Goal: Information Seeking & Learning: Check status

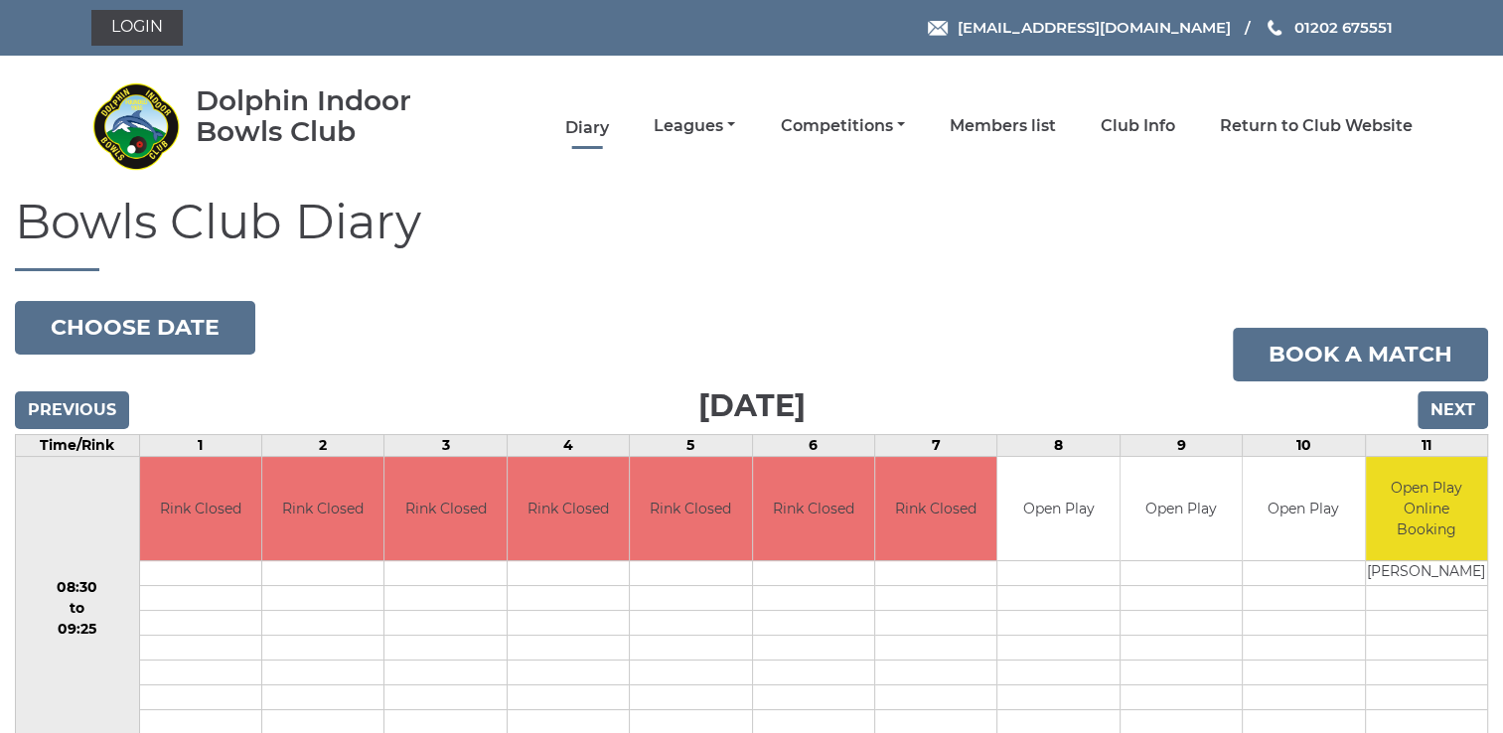
click at [589, 129] on link "Diary" at bounding box center [587, 128] width 44 height 22
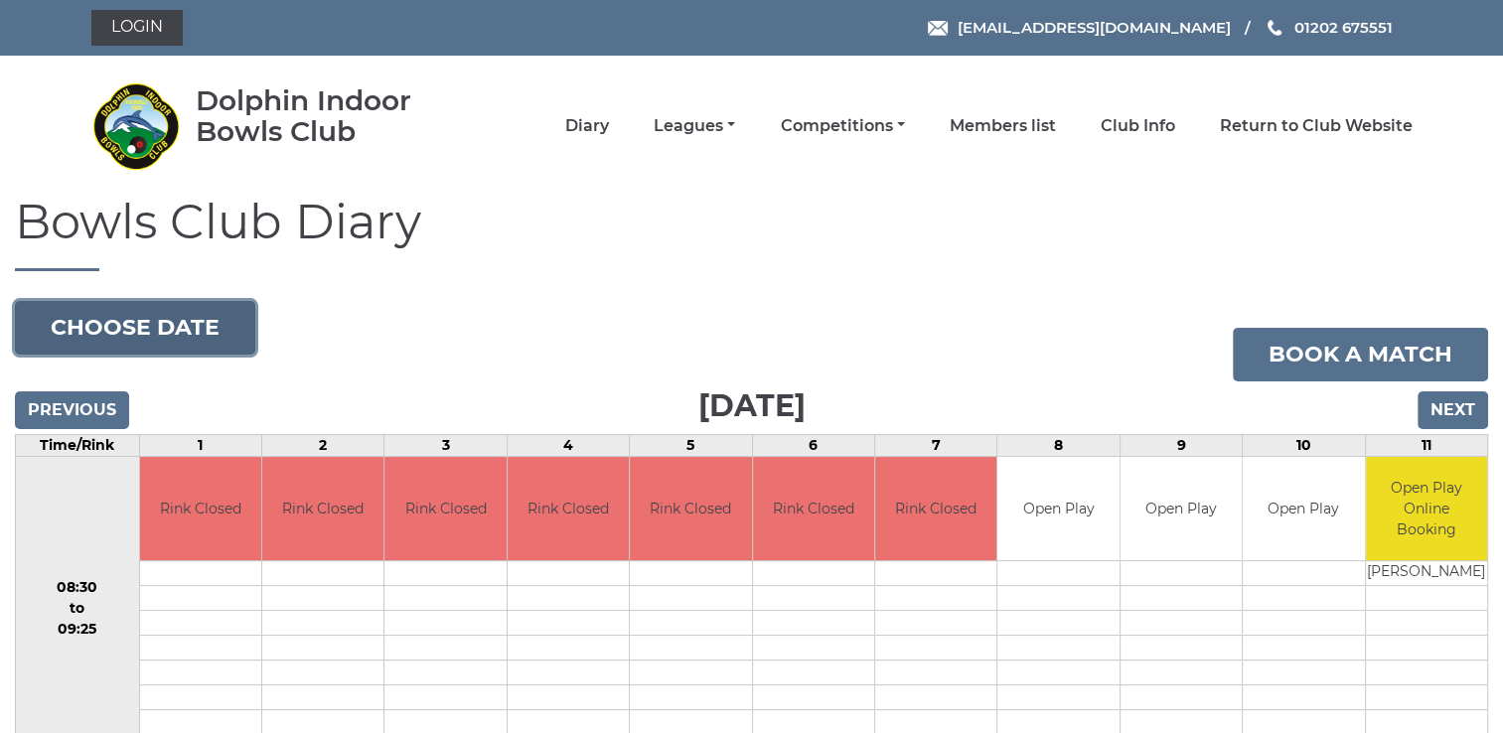
click at [202, 332] on button "Choose date" at bounding box center [135, 328] width 240 height 54
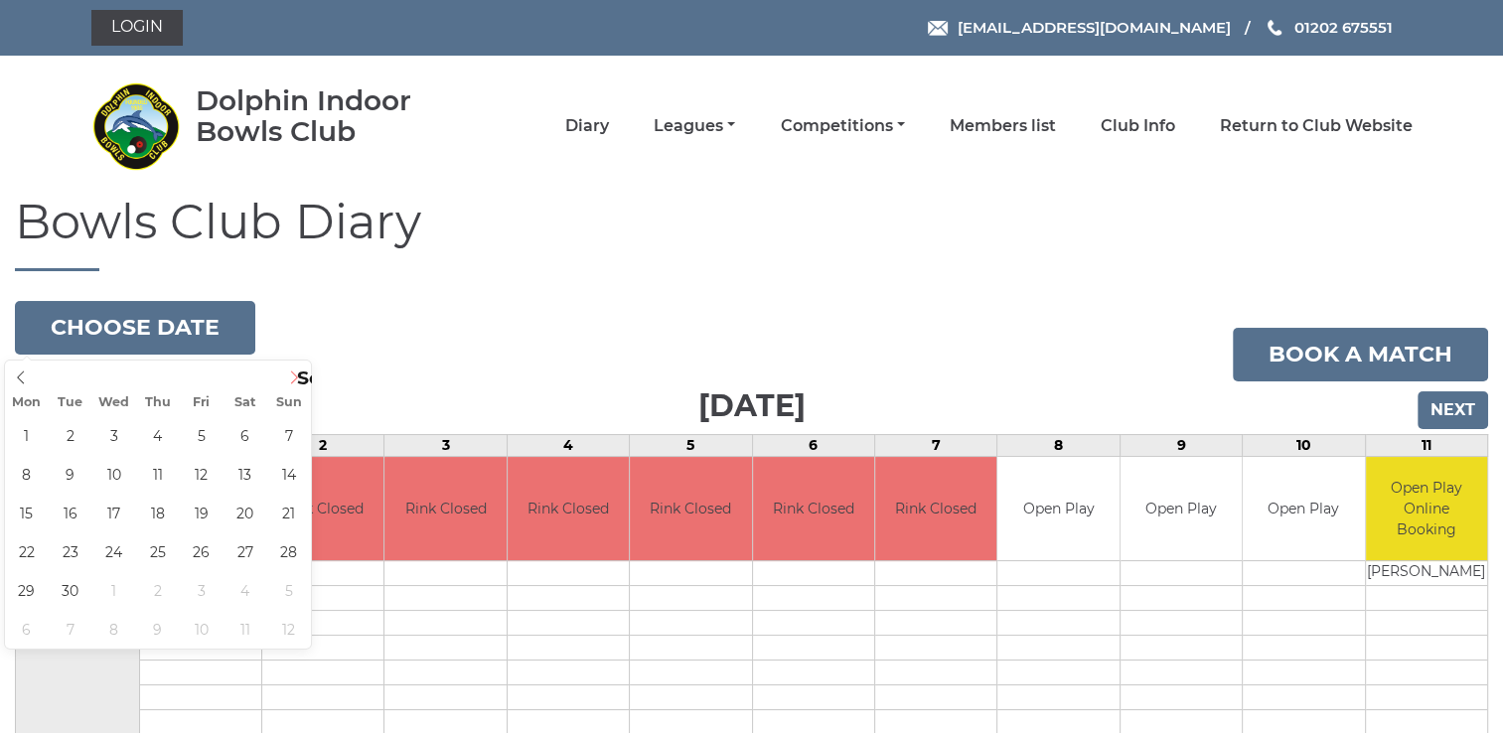
click at [290, 371] on icon at bounding box center [294, 377] width 14 height 14
type input "2025-10-10"
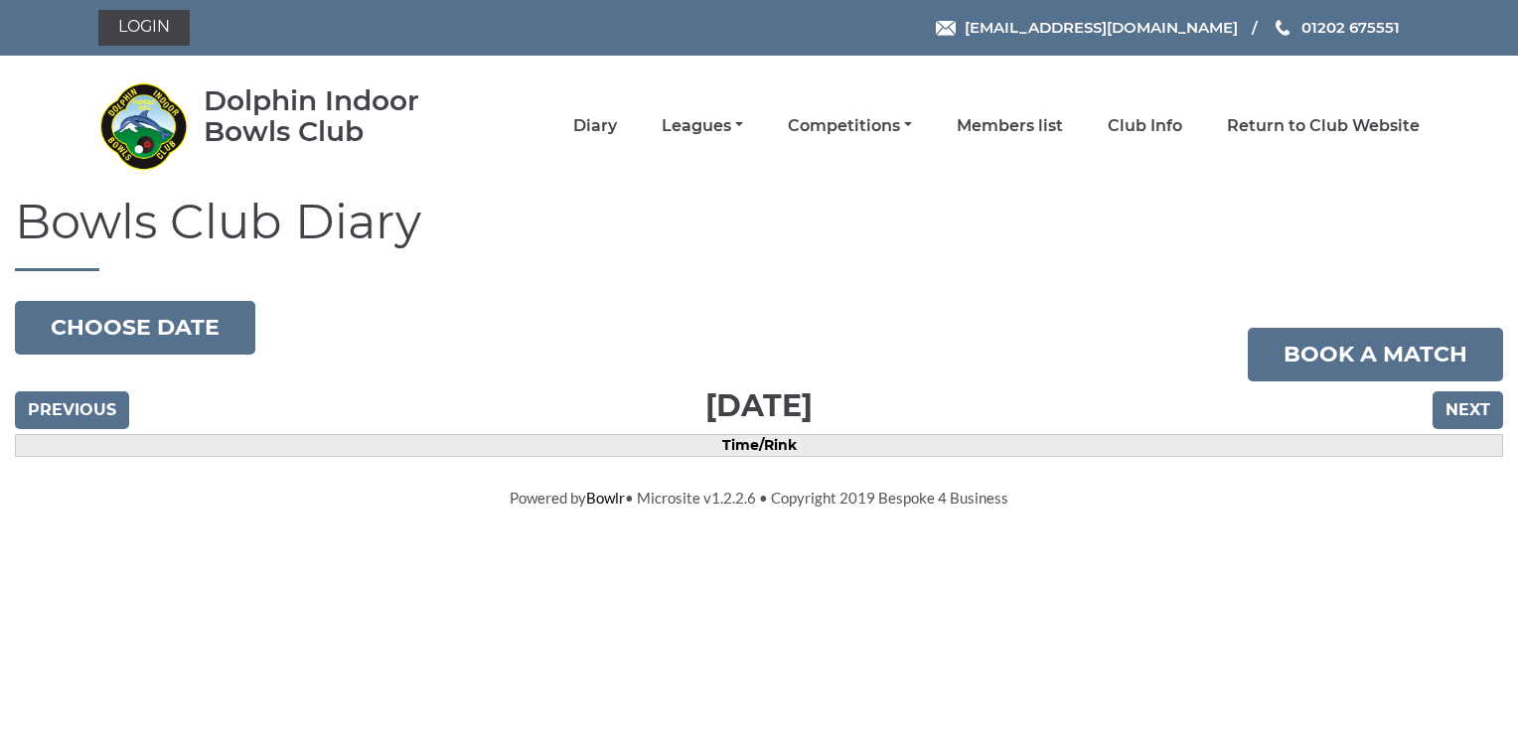
click at [111, 508] on html "Login [EMAIL_ADDRESS][DOMAIN_NAME] 01202 675551 Diary" at bounding box center [759, 254] width 1518 height 508
click at [688, 133] on link "Leagues" at bounding box center [701, 128] width 81 height 22
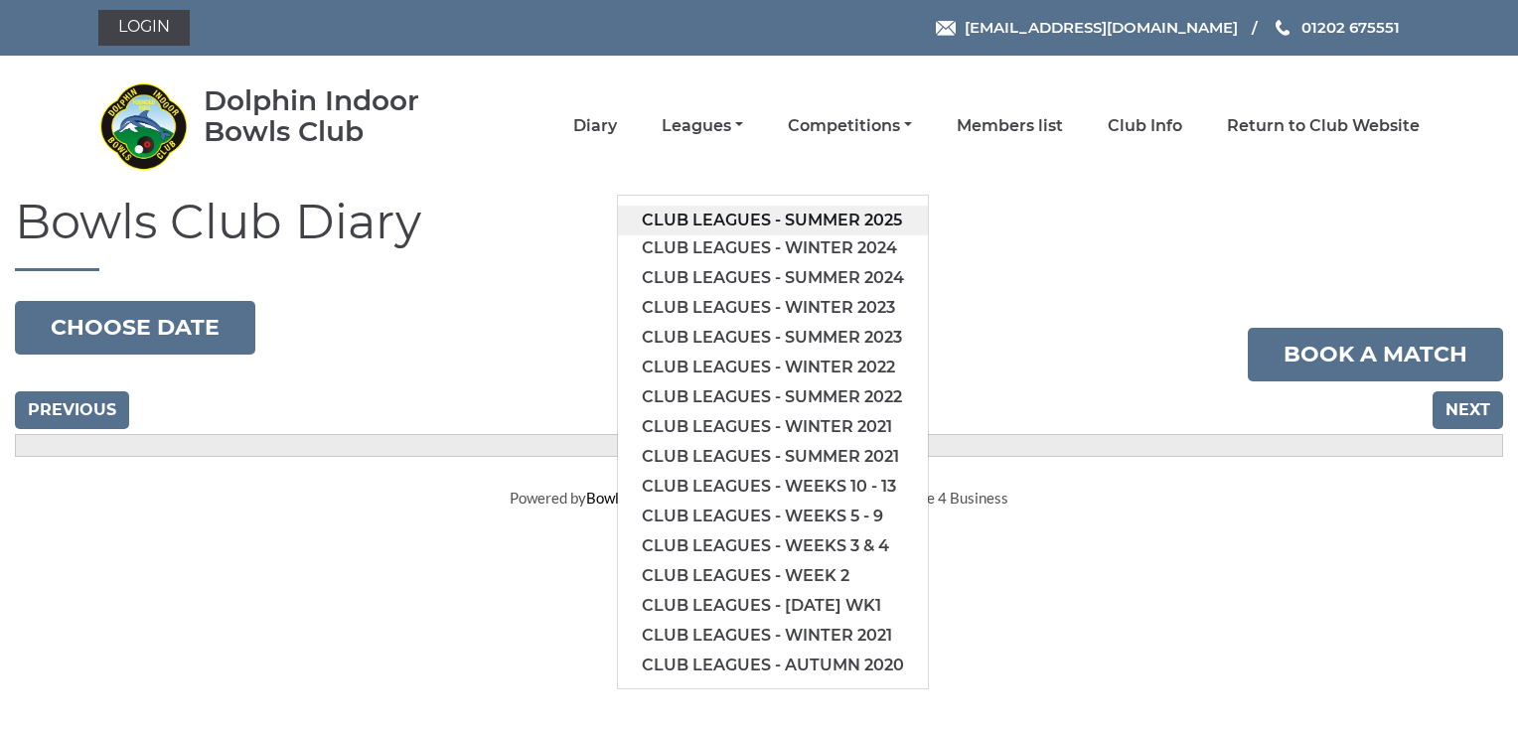
click at [711, 217] on link "Club leagues - Summer 2025" at bounding box center [773, 221] width 310 height 30
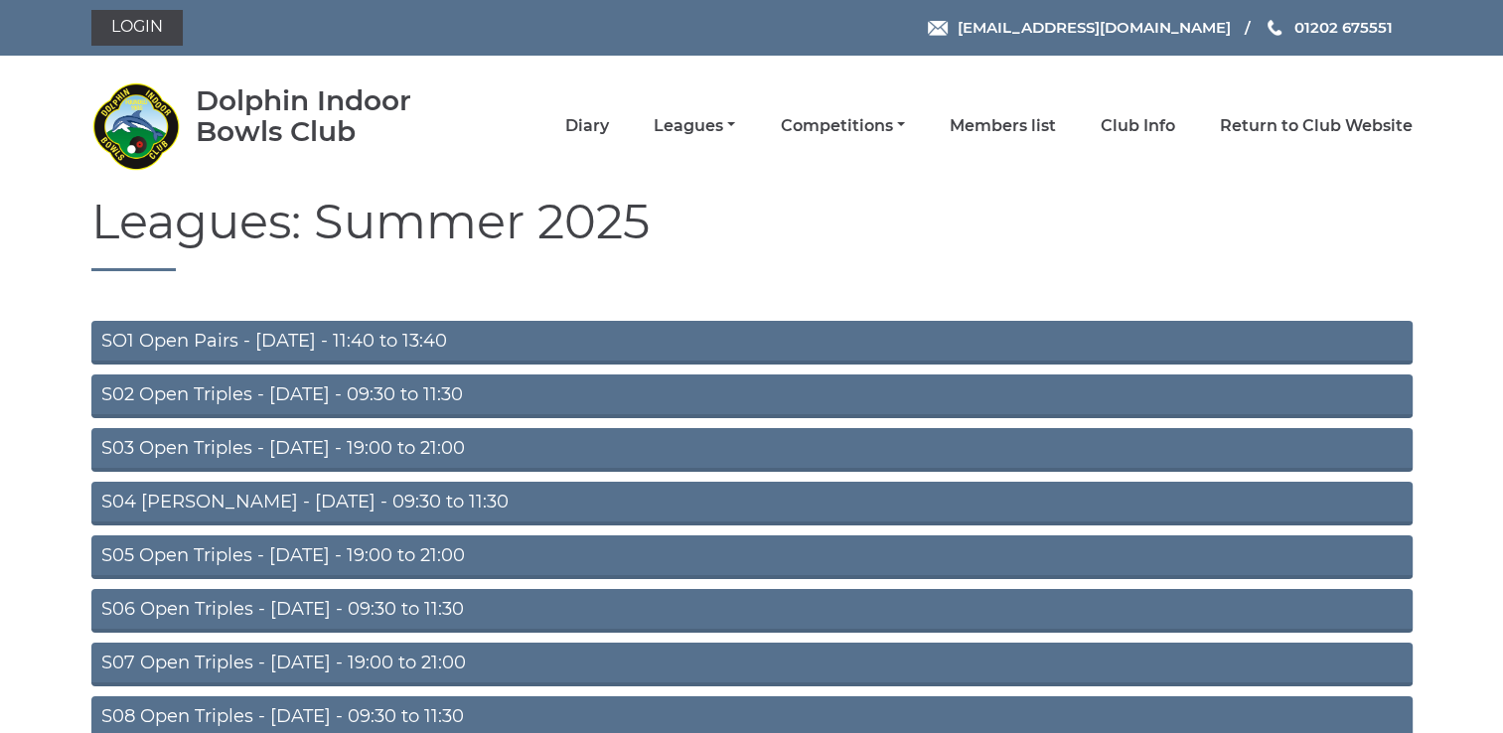
click at [702, 391] on link "S02 Open Triples - [DATE] - 09:30 to 11:30" at bounding box center [751, 396] width 1321 height 44
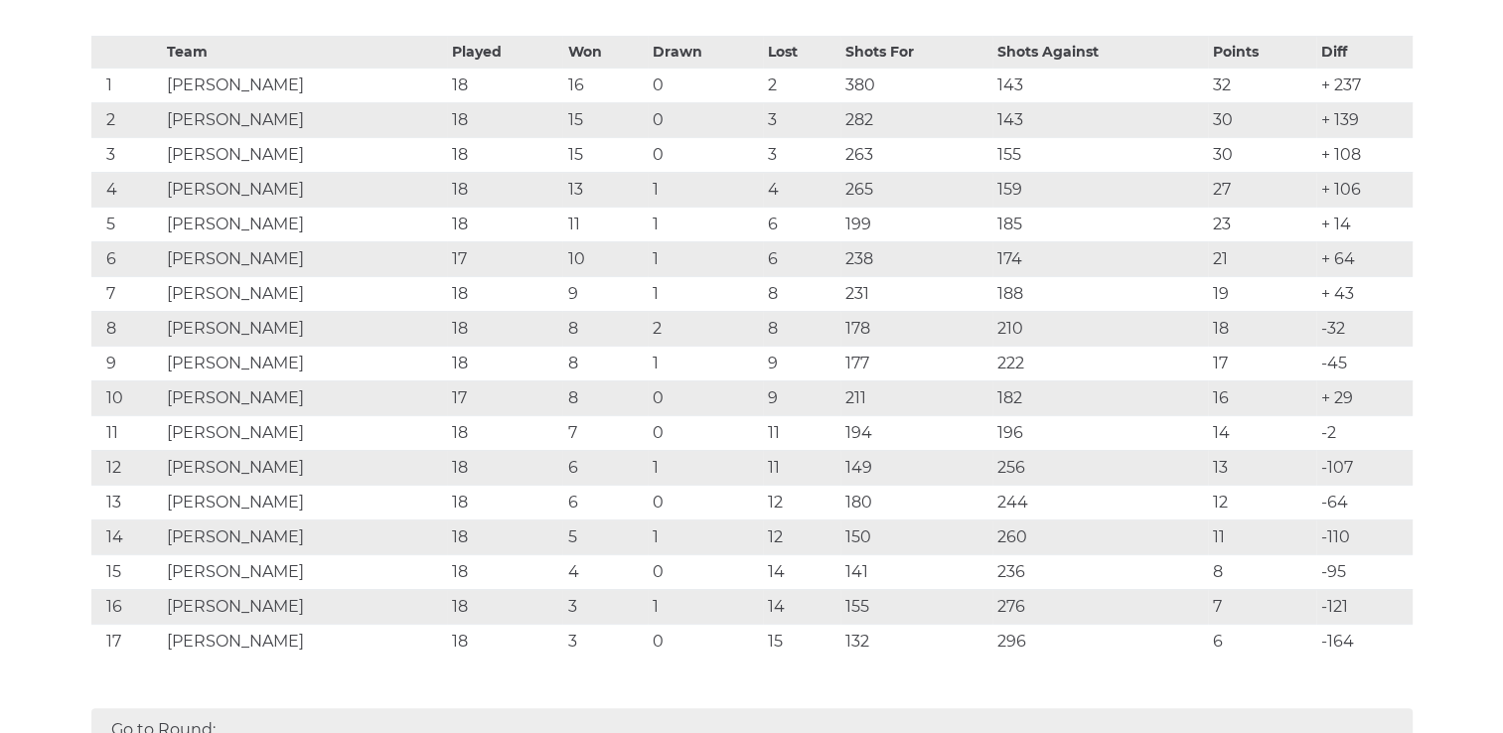
scroll to position [497, 0]
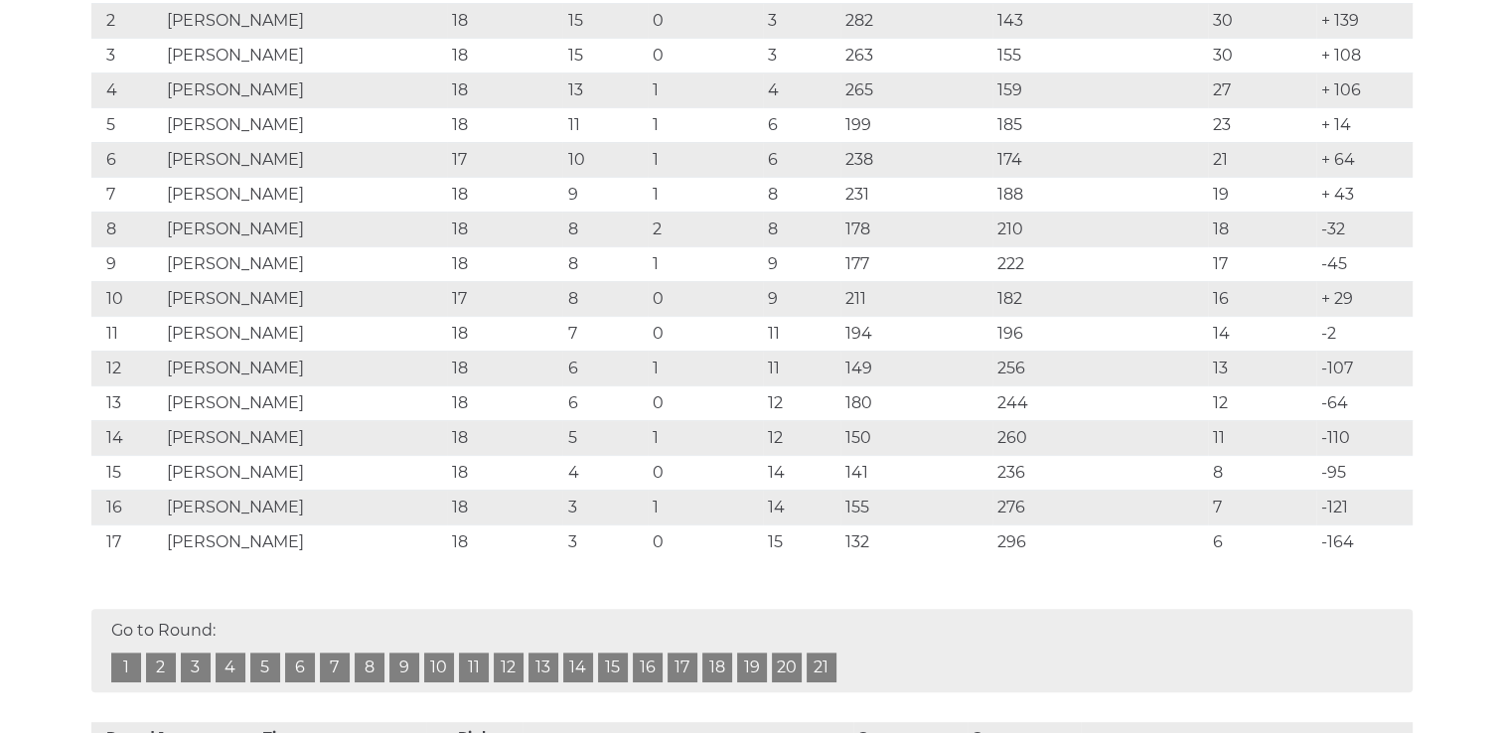
click at [760, 660] on link "19" at bounding box center [752, 667] width 30 height 30
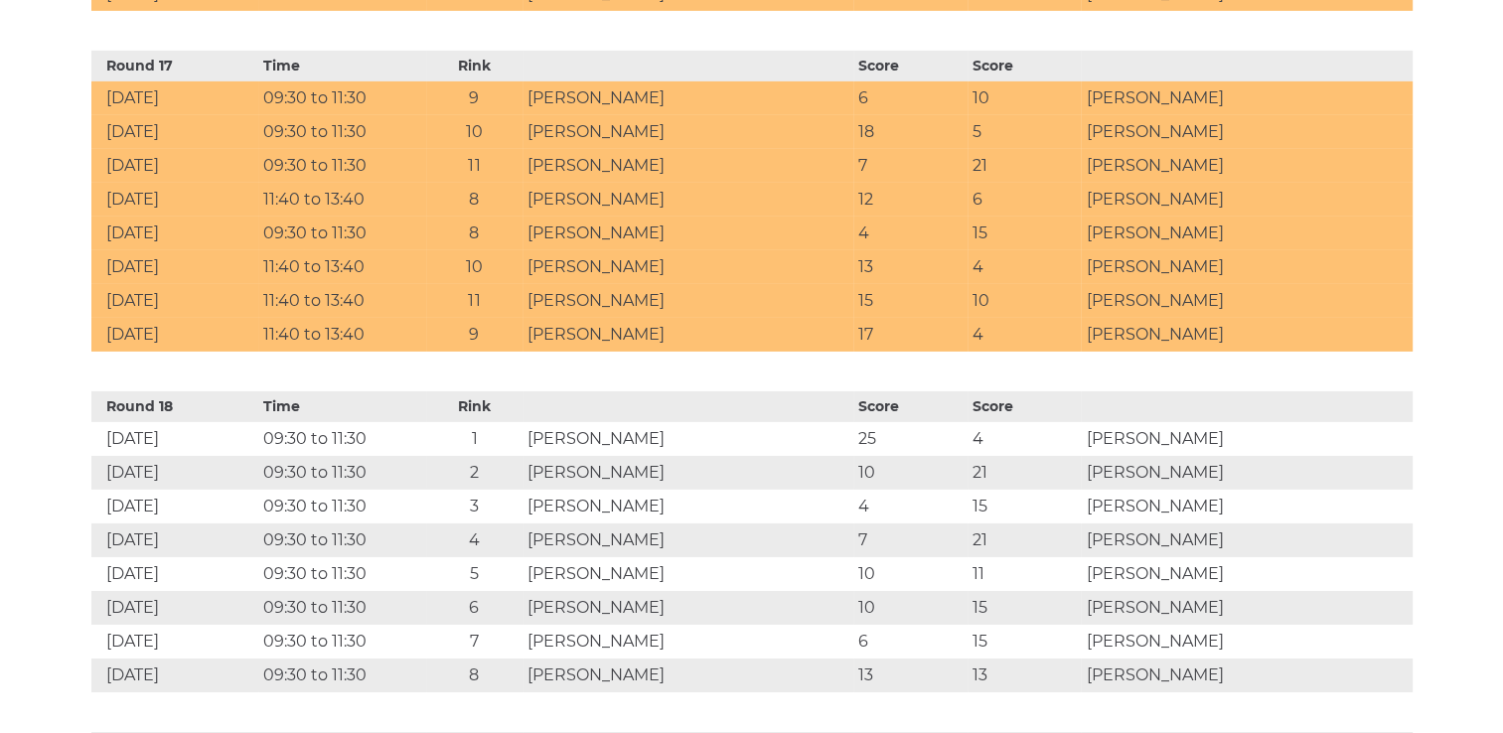
scroll to position [6584, 0]
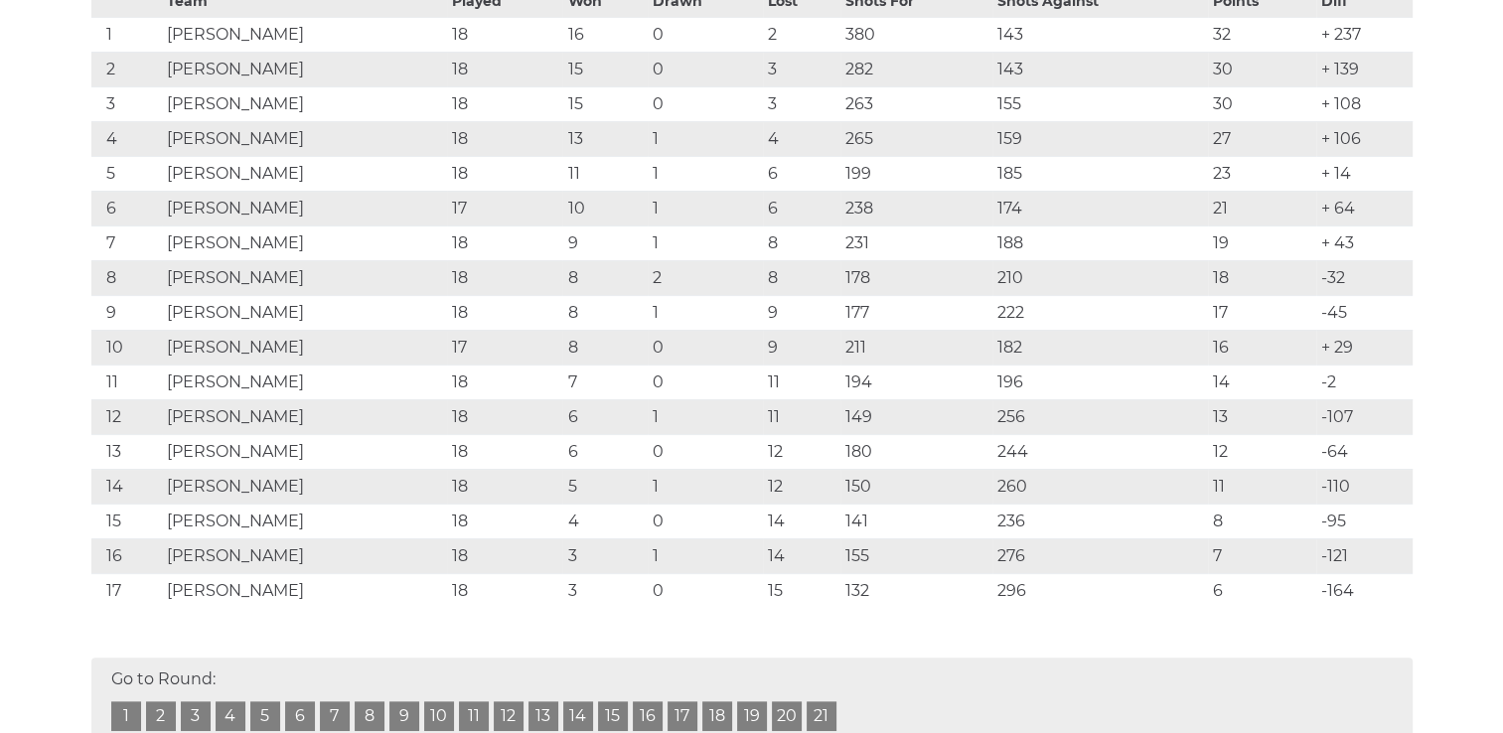
scroll to position [497, 0]
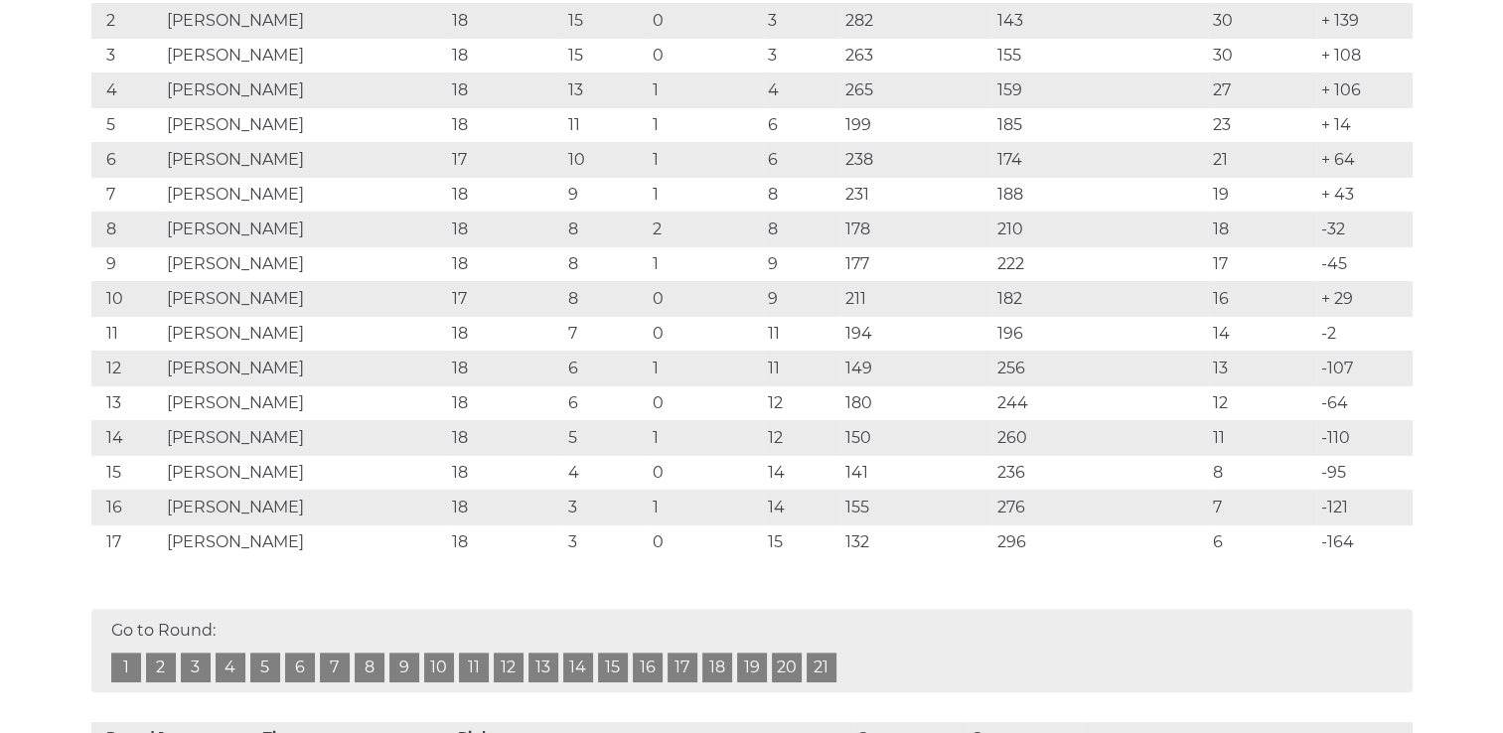
click at [751, 664] on link "19" at bounding box center [752, 667] width 30 height 30
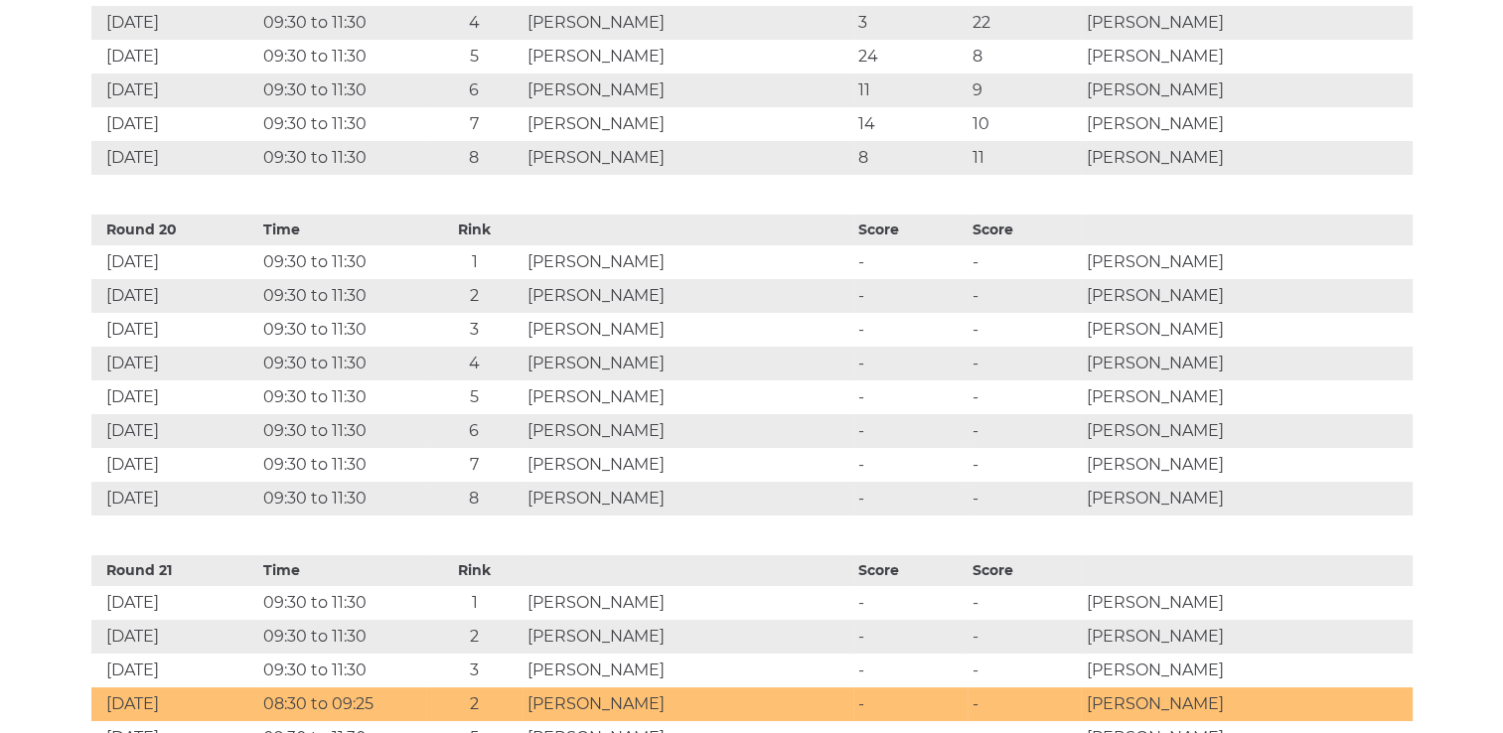
scroll to position [7436, 0]
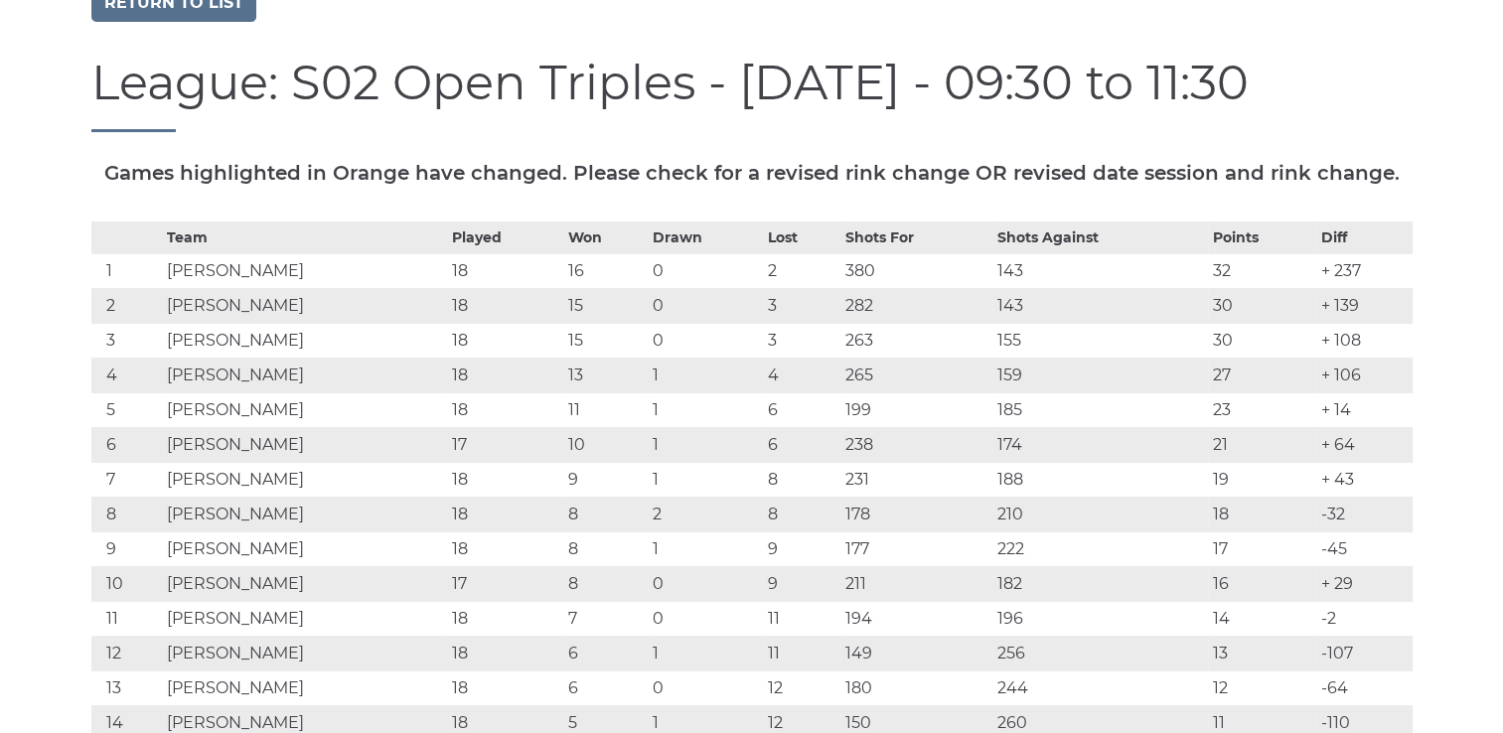
scroll to position [99, 0]
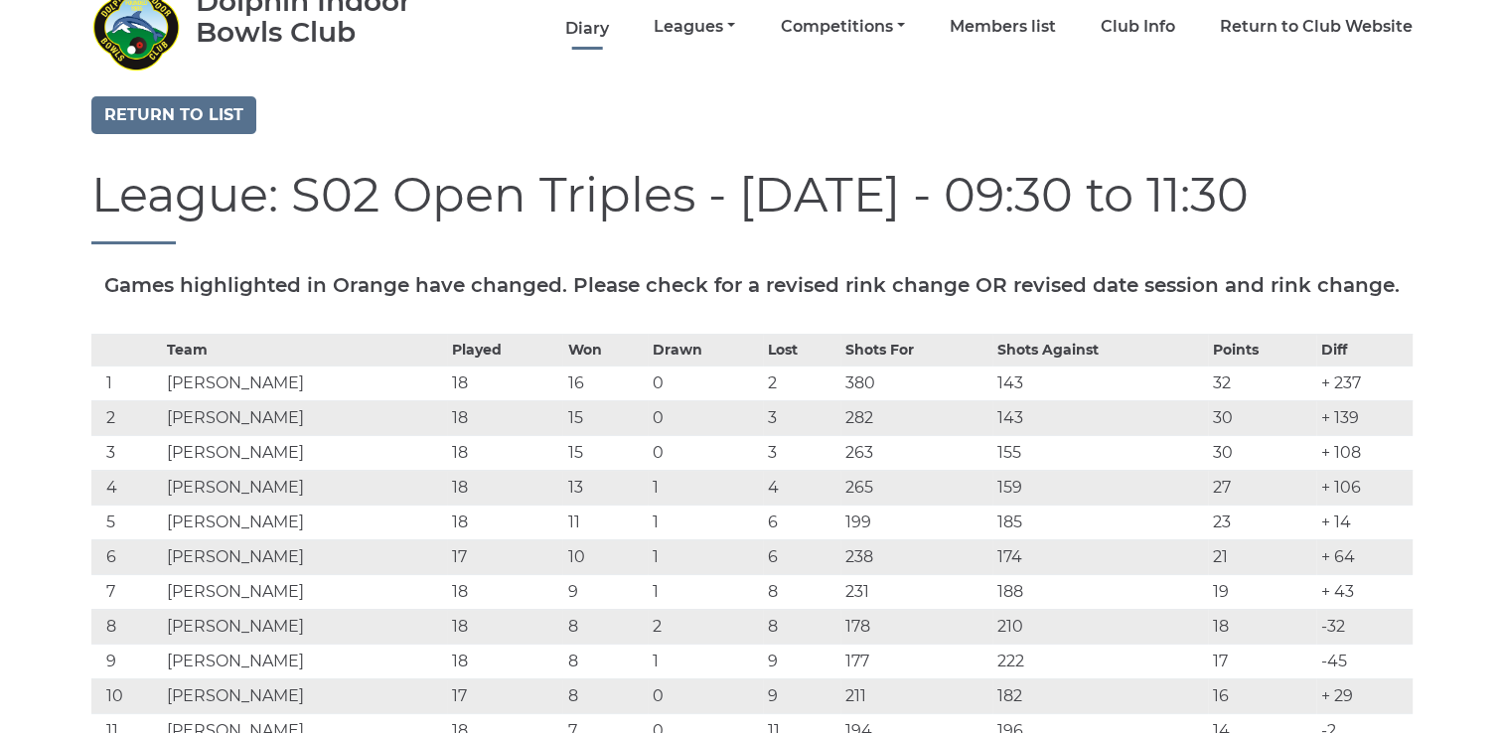
click at [580, 27] on link "Diary" at bounding box center [587, 29] width 44 height 22
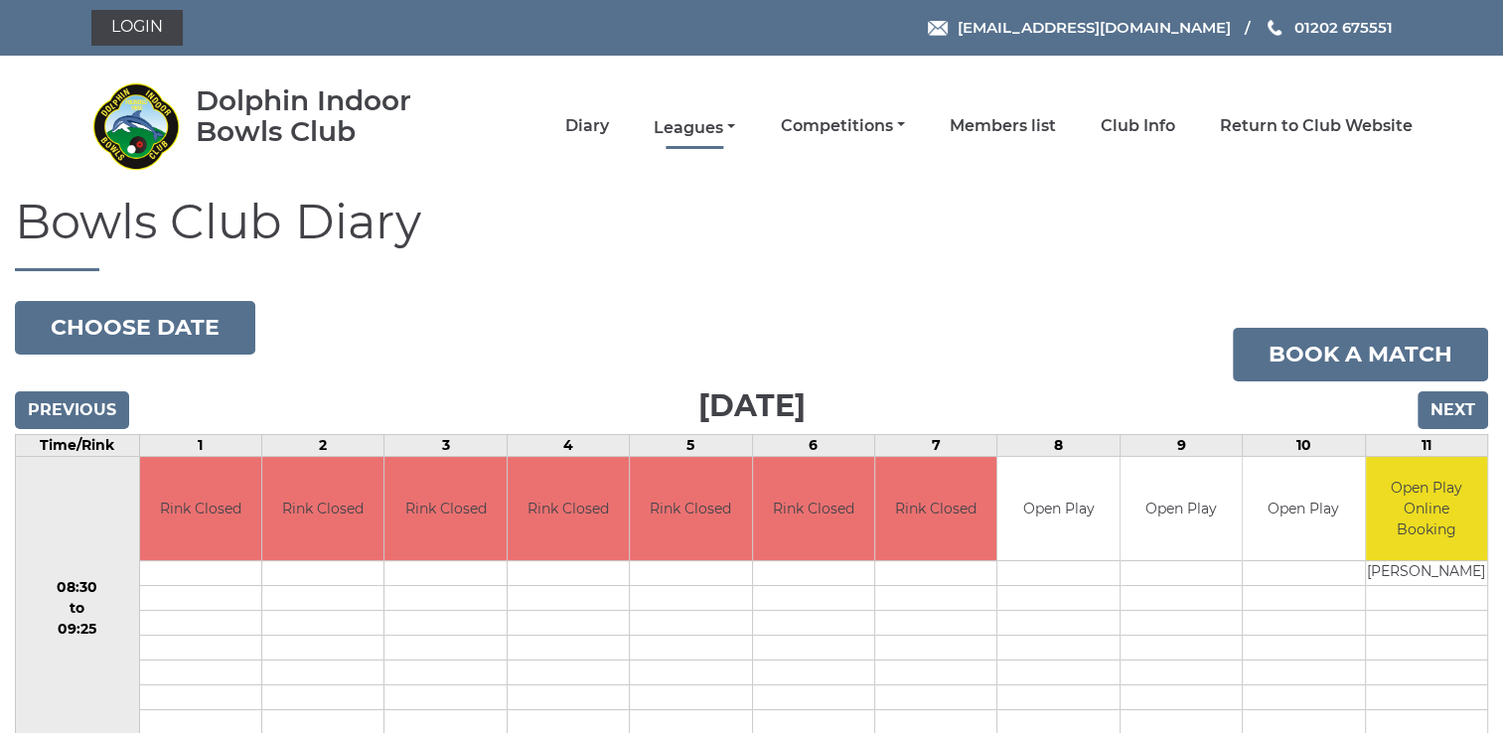
click at [704, 129] on link "Leagues" at bounding box center [693, 128] width 81 height 22
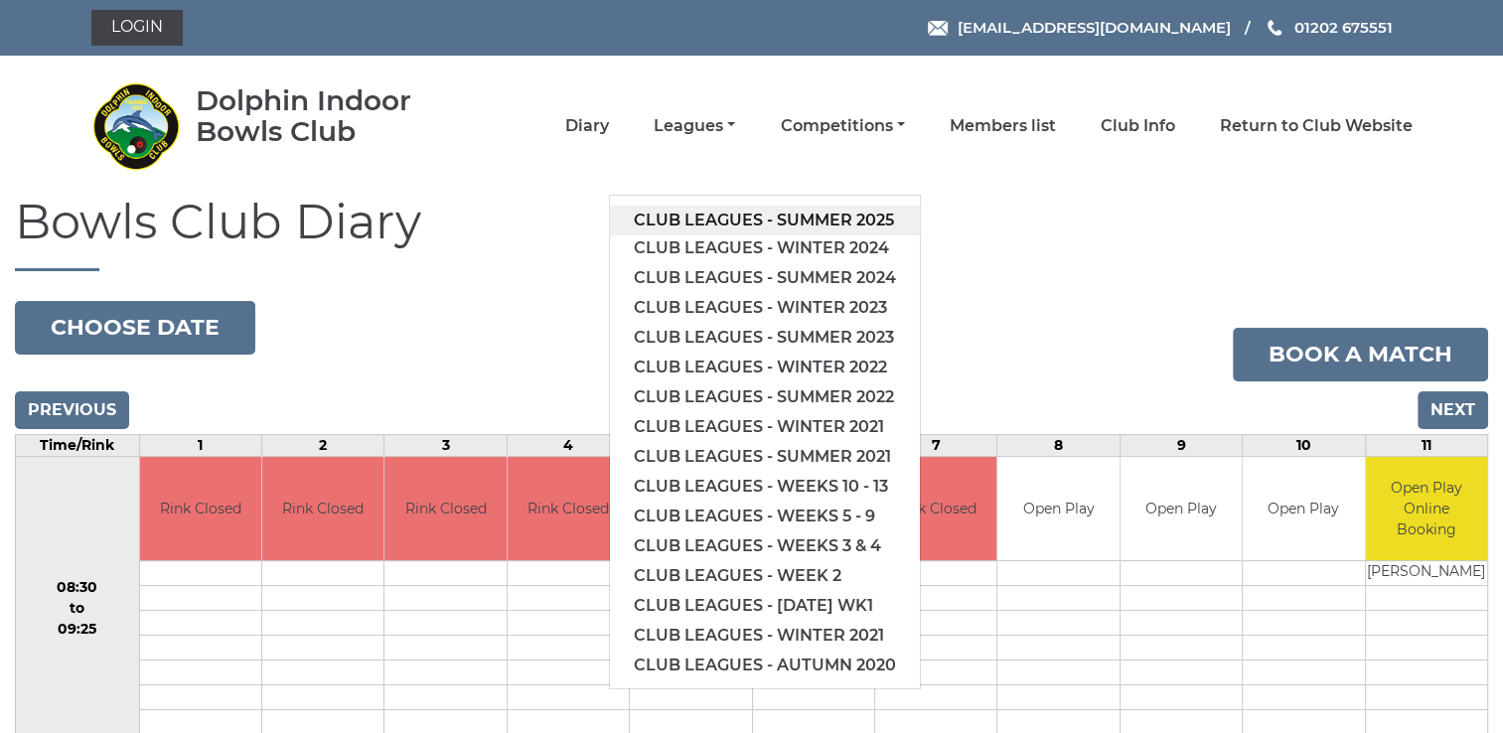
click at [715, 219] on link "Club leagues - Summer 2025" at bounding box center [765, 221] width 310 height 30
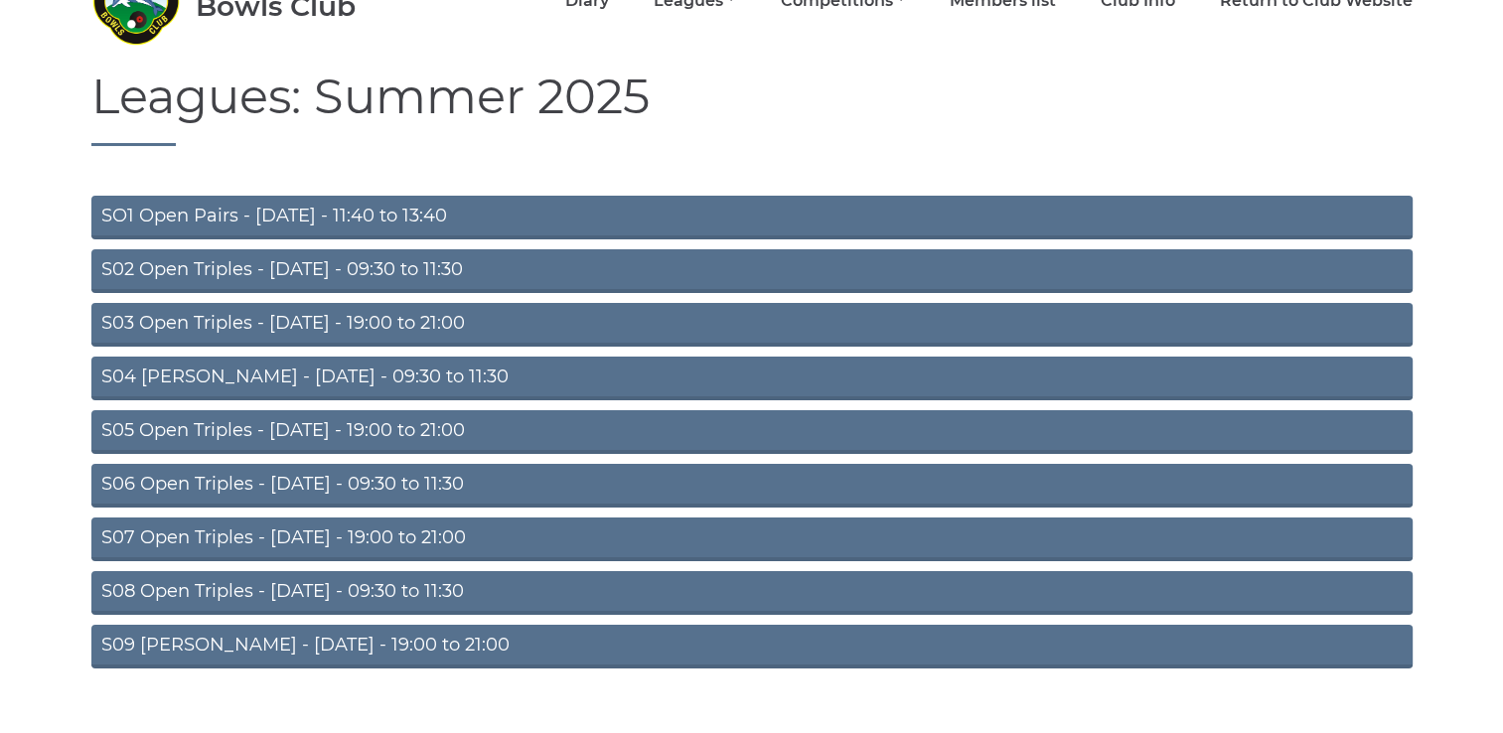
scroll to position [156, 0]
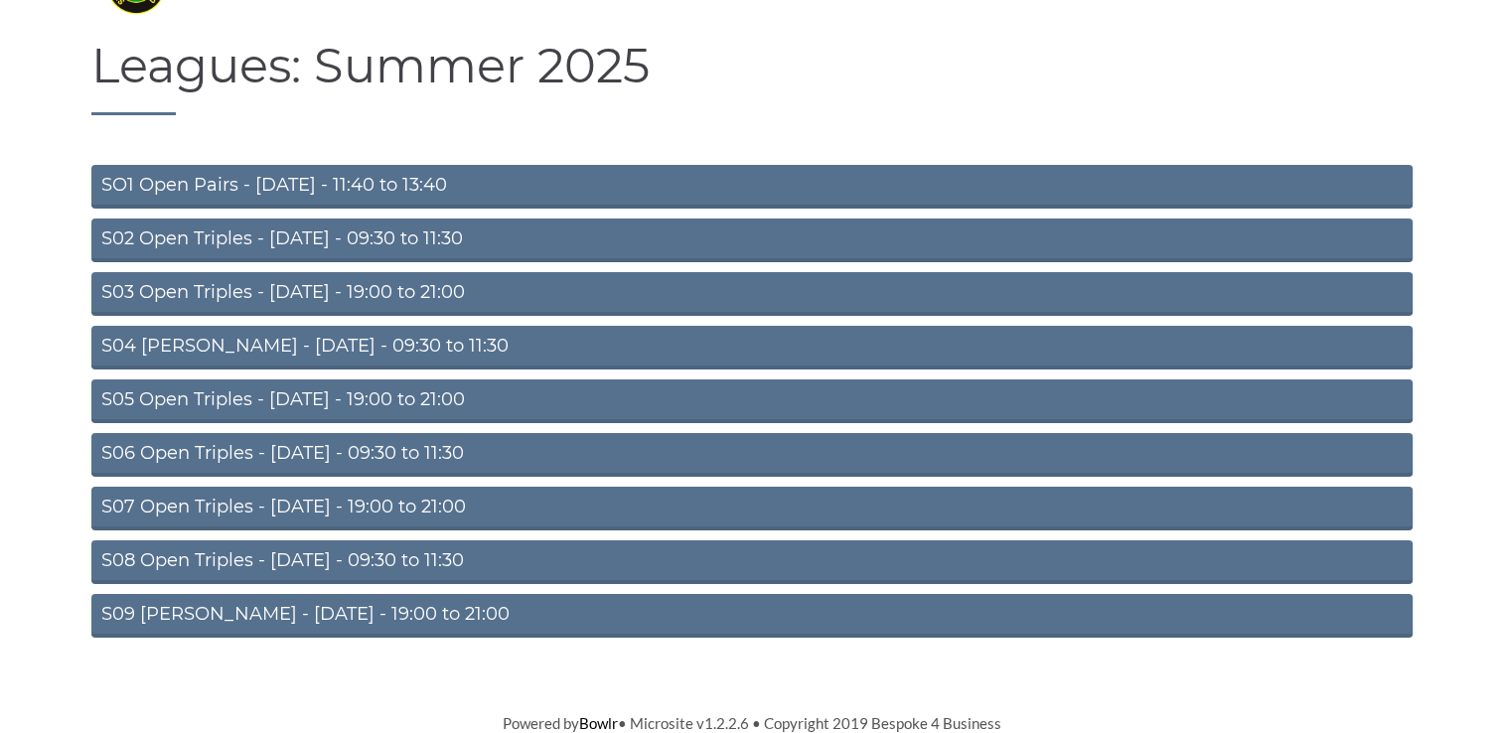
click at [628, 358] on link "S04 [PERSON_NAME] - [DATE] - 09:30 to 11:30" at bounding box center [751, 348] width 1321 height 44
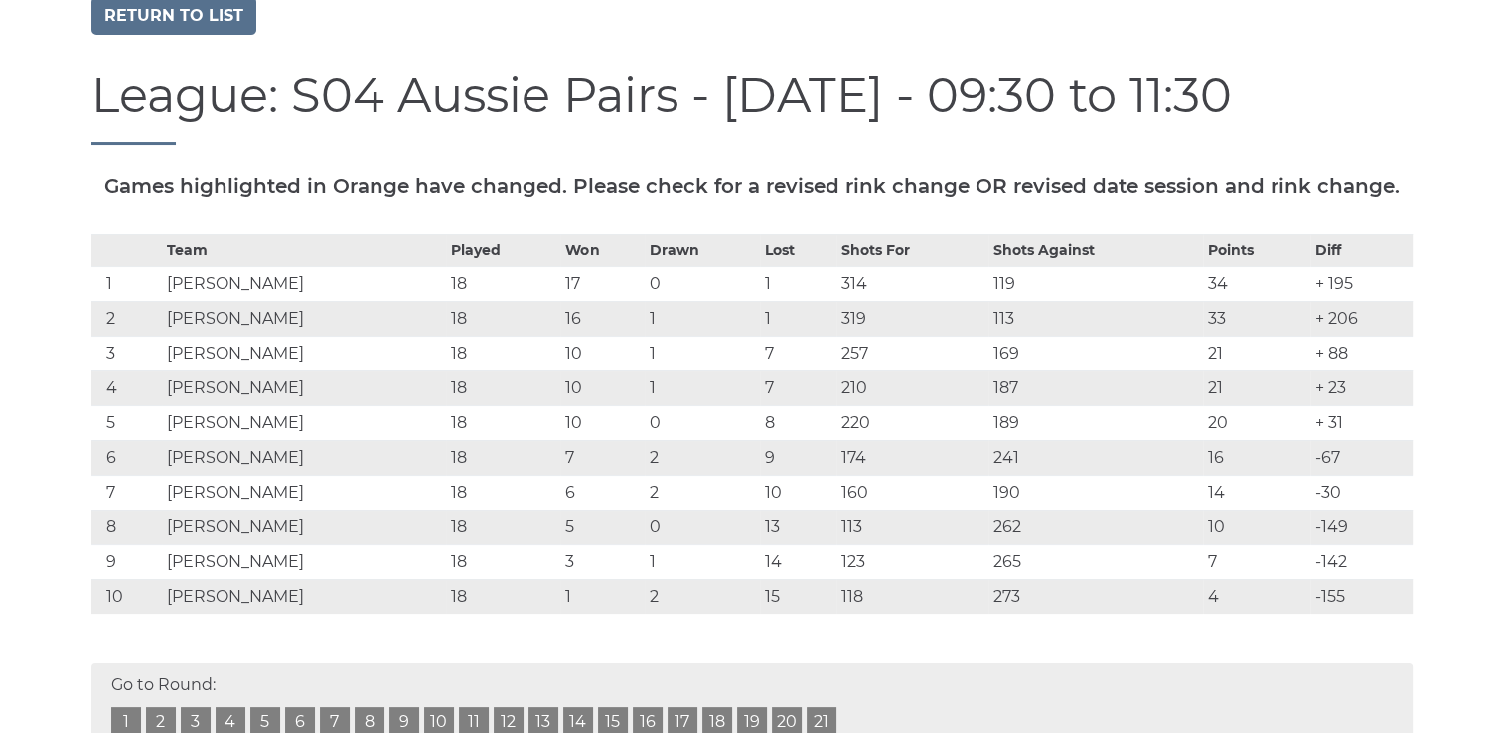
scroll to position [298, 0]
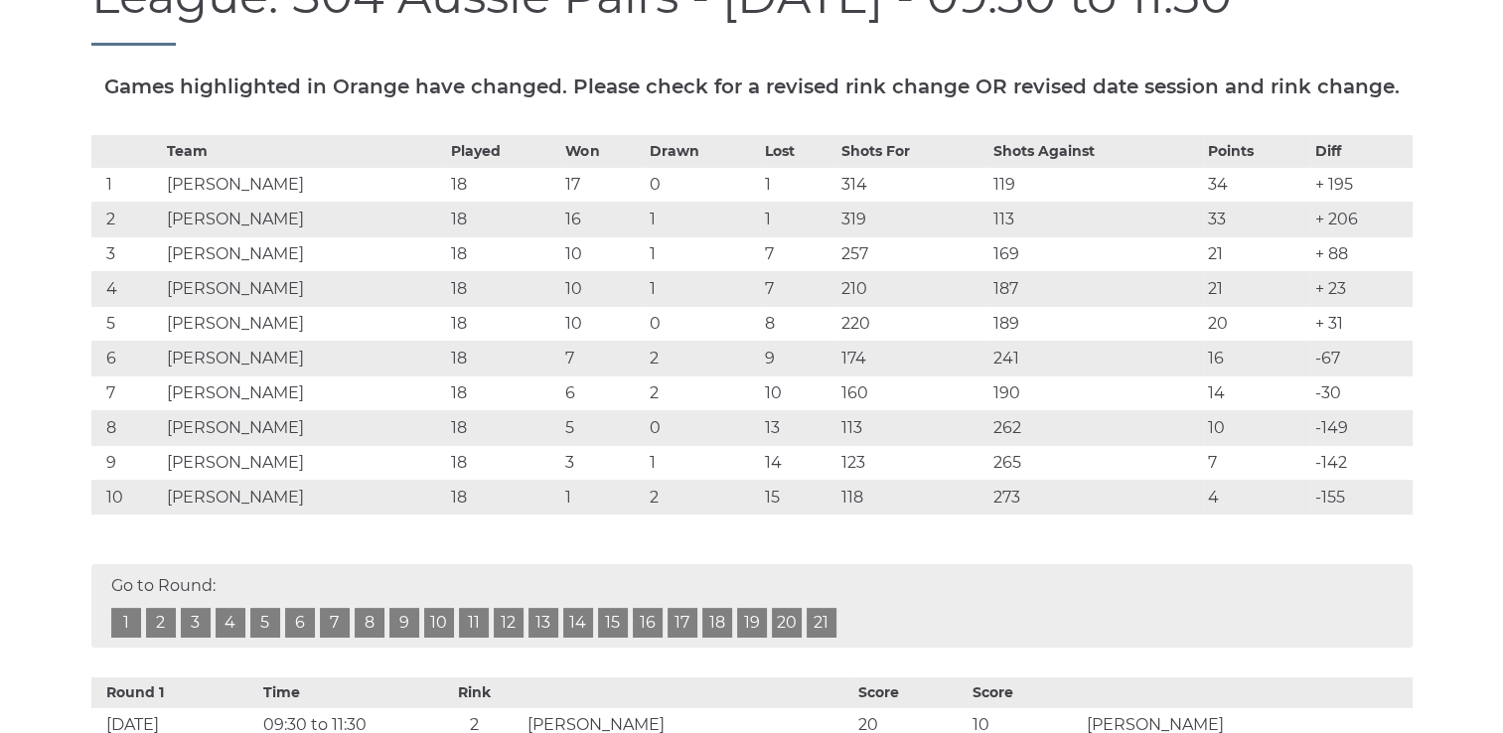
click at [755, 617] on link "19" at bounding box center [752, 623] width 30 height 30
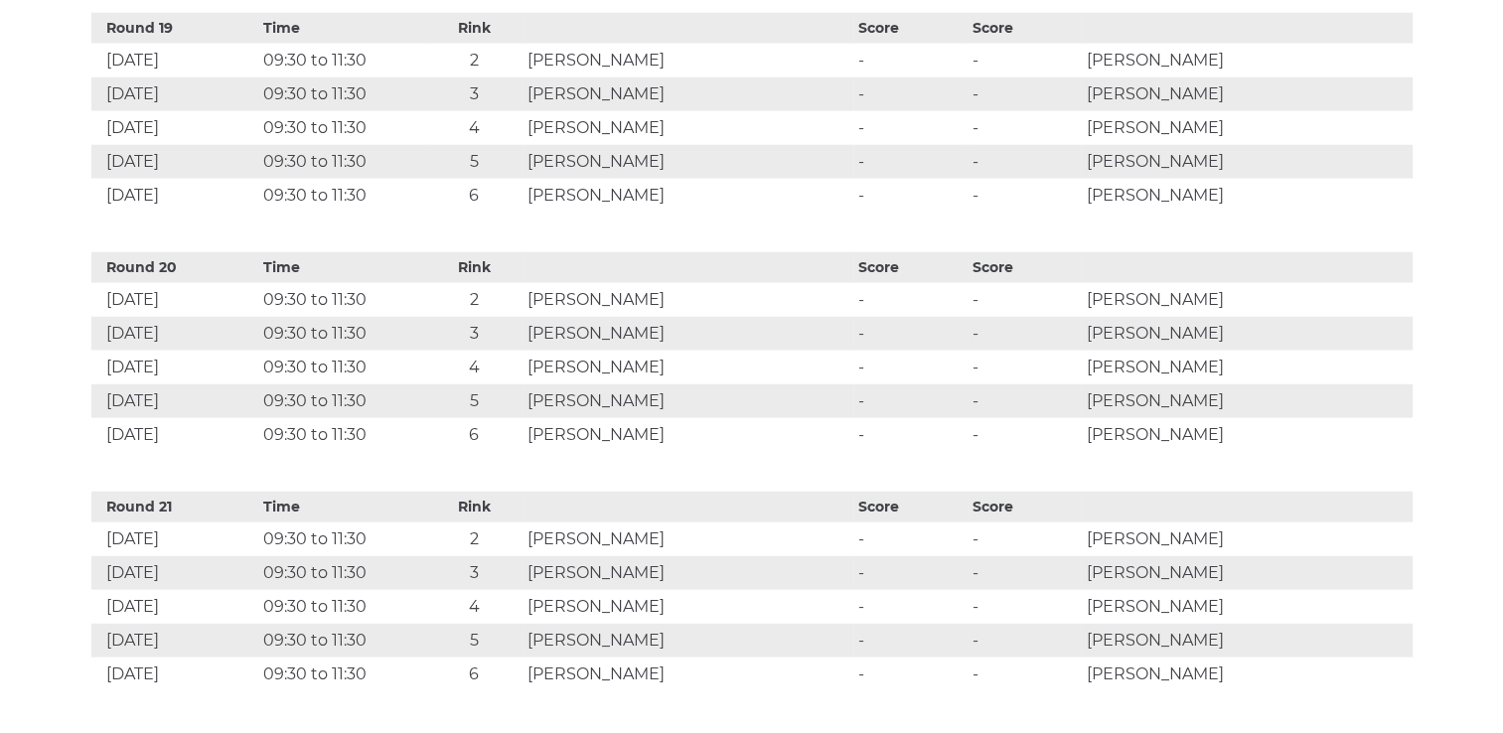
scroll to position [298, 0]
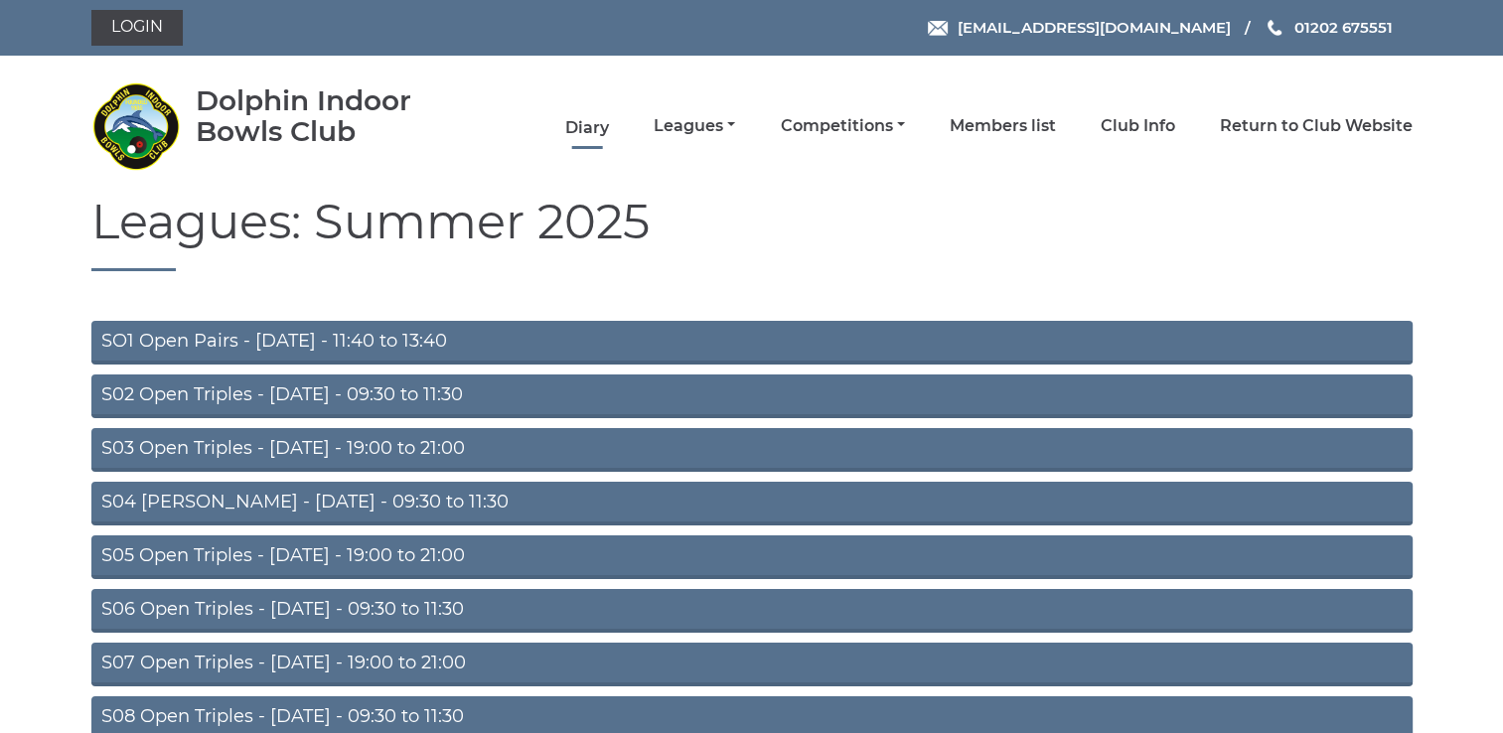
click at [568, 130] on link "Diary" at bounding box center [587, 128] width 44 height 22
